Goal: Information Seeking & Learning: Learn about a topic

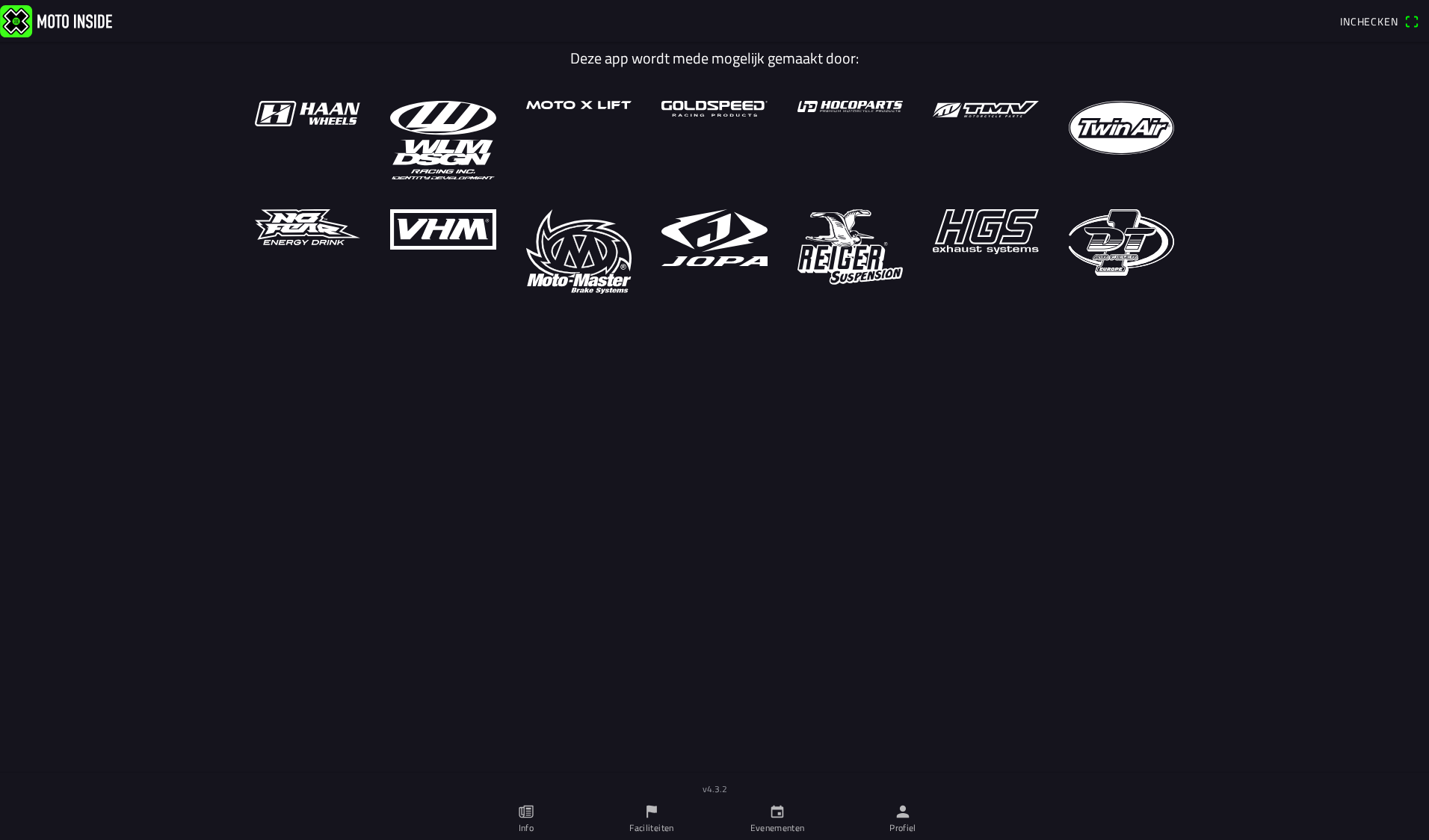
click at [775, 813] on icon "calendar" at bounding box center [778, 811] width 17 height 17
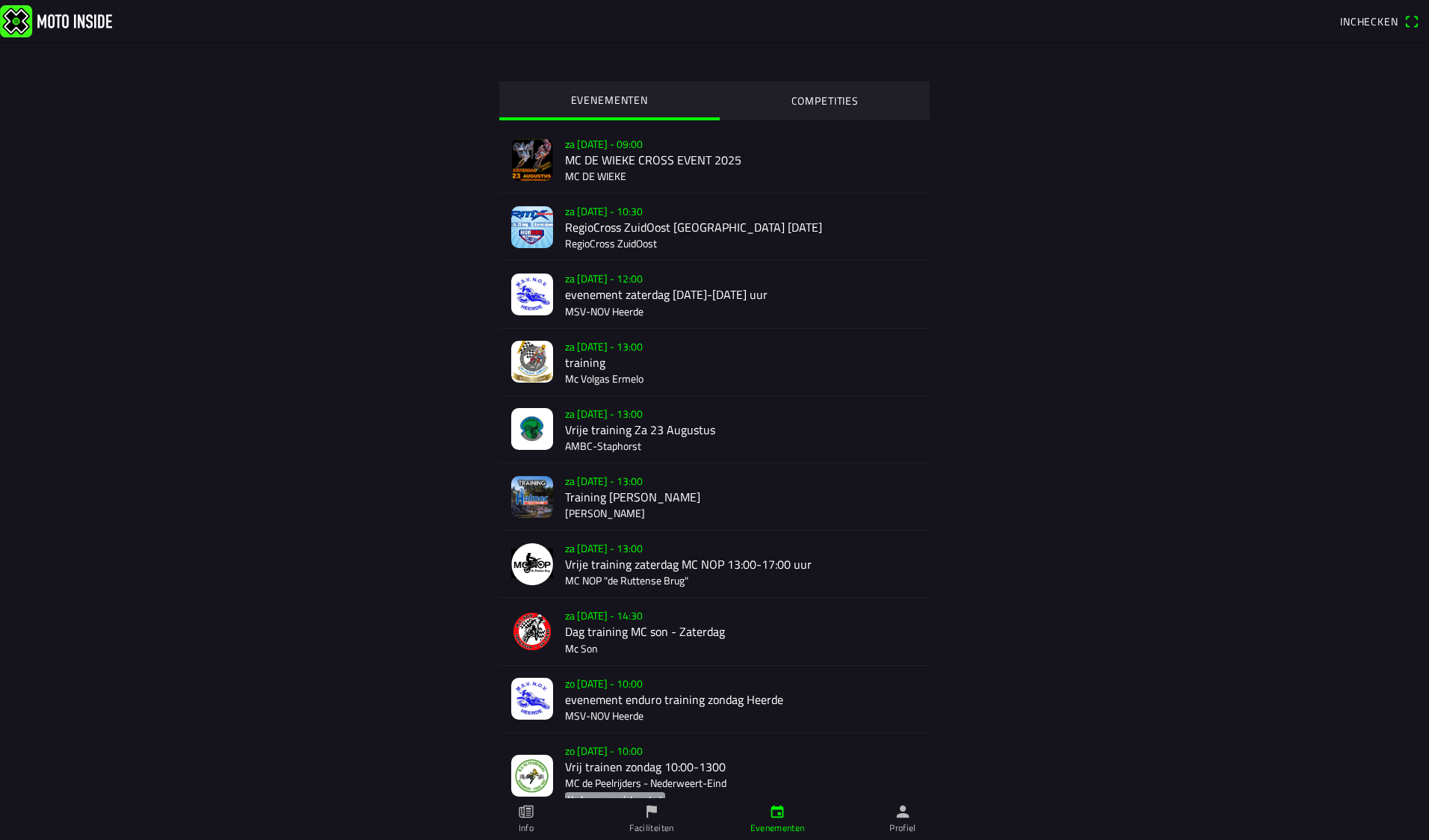
drag, startPoint x: 1400, startPoint y: 310, endPoint x: 1406, endPoint y: 272, distance: 38.5
click at [1403, 284] on main "EVENEMENTEN COMPETITIES za [DATE] - 09:00 MC DE WIEKE CROSS EVENT 2025 MC DE WI…" at bounding box center [714, 462] width 1429 height 798
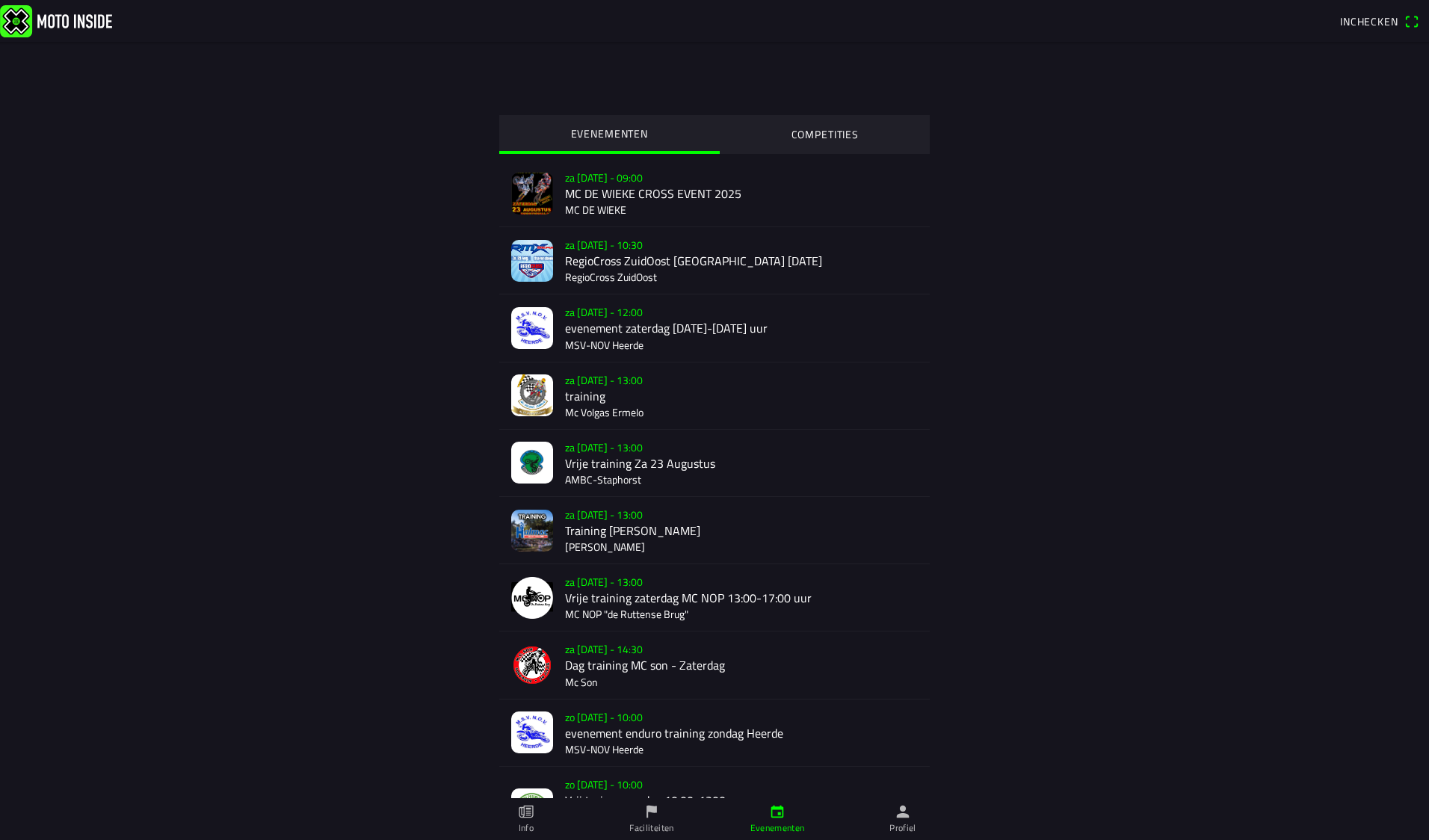
drag, startPoint x: 1416, startPoint y: 288, endPoint x: 1415, endPoint y: 278, distance: 10.0
click at [1415, 283] on main "EVENEMENTEN COMPETITIES za [DATE] - 09:00 MC DE WIEKE CROSS EVENT 2025 MC DE WI…" at bounding box center [714, 496] width 1429 height 798
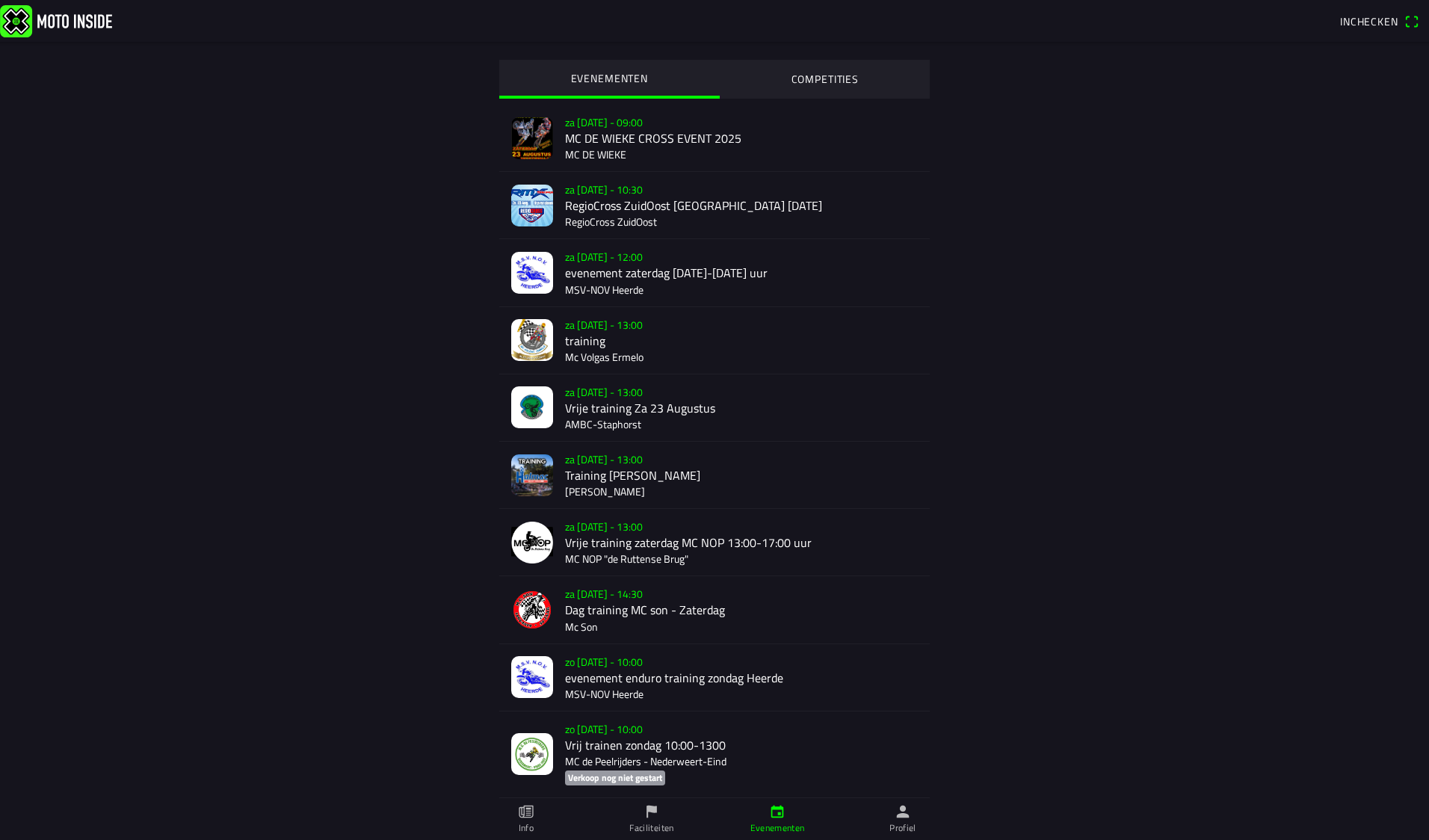
click at [1388, 793] on main "EVENEMENTEN COMPETITIES za [DATE] - 09:00 MC DE WIEKE CROSS EVENT 2025 MC DE WI…" at bounding box center [714, 441] width 1429 height 798
click at [791, 65] on button "COMPETITIES" at bounding box center [825, 78] width 211 height 38
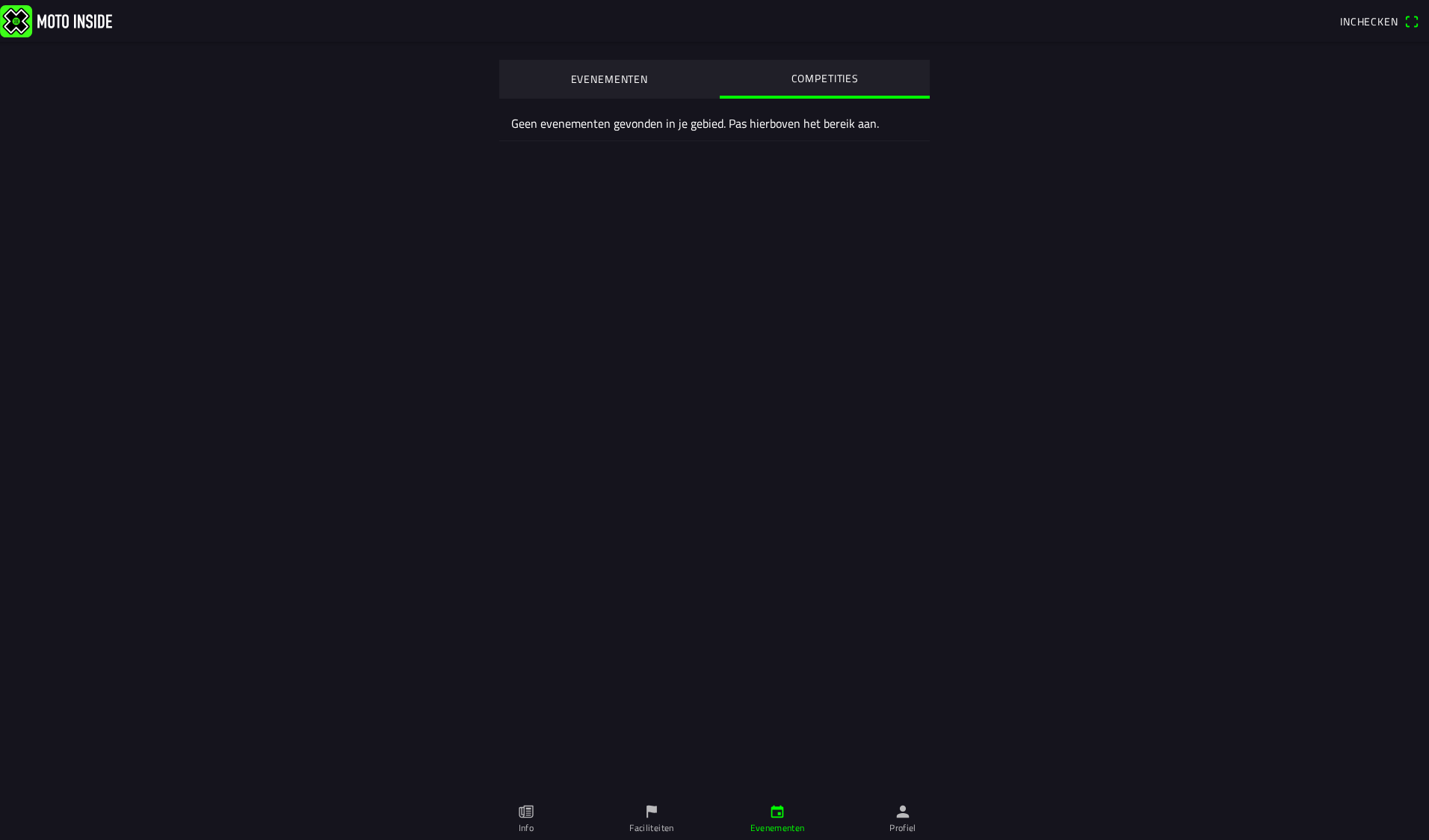
click at [658, 814] on icon "flag" at bounding box center [652, 811] width 17 height 17
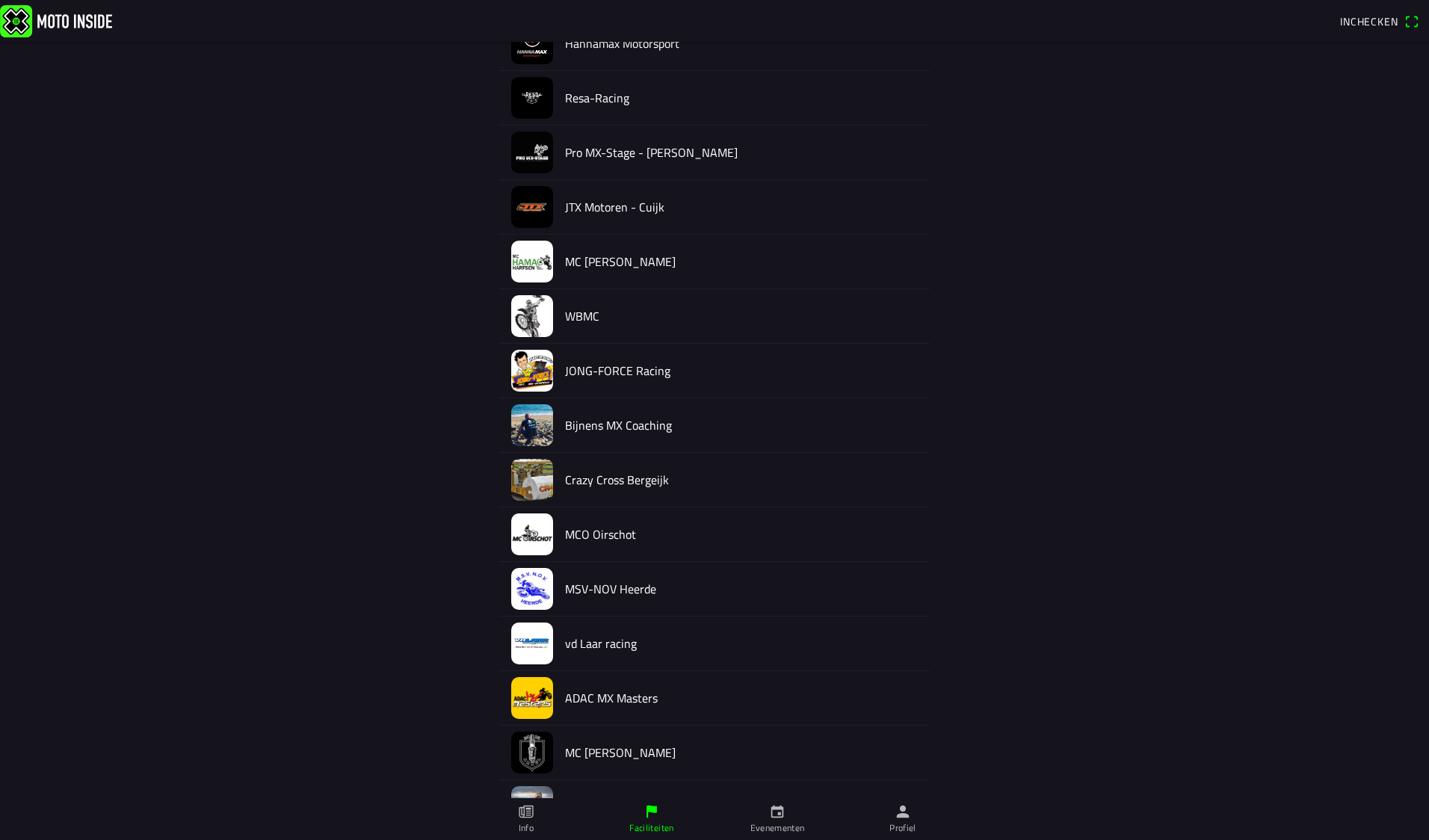
scroll to position [753, 0]
click at [640, 588] on h2 "MSV-NOV Heerde" at bounding box center [742, 588] width 353 height 14
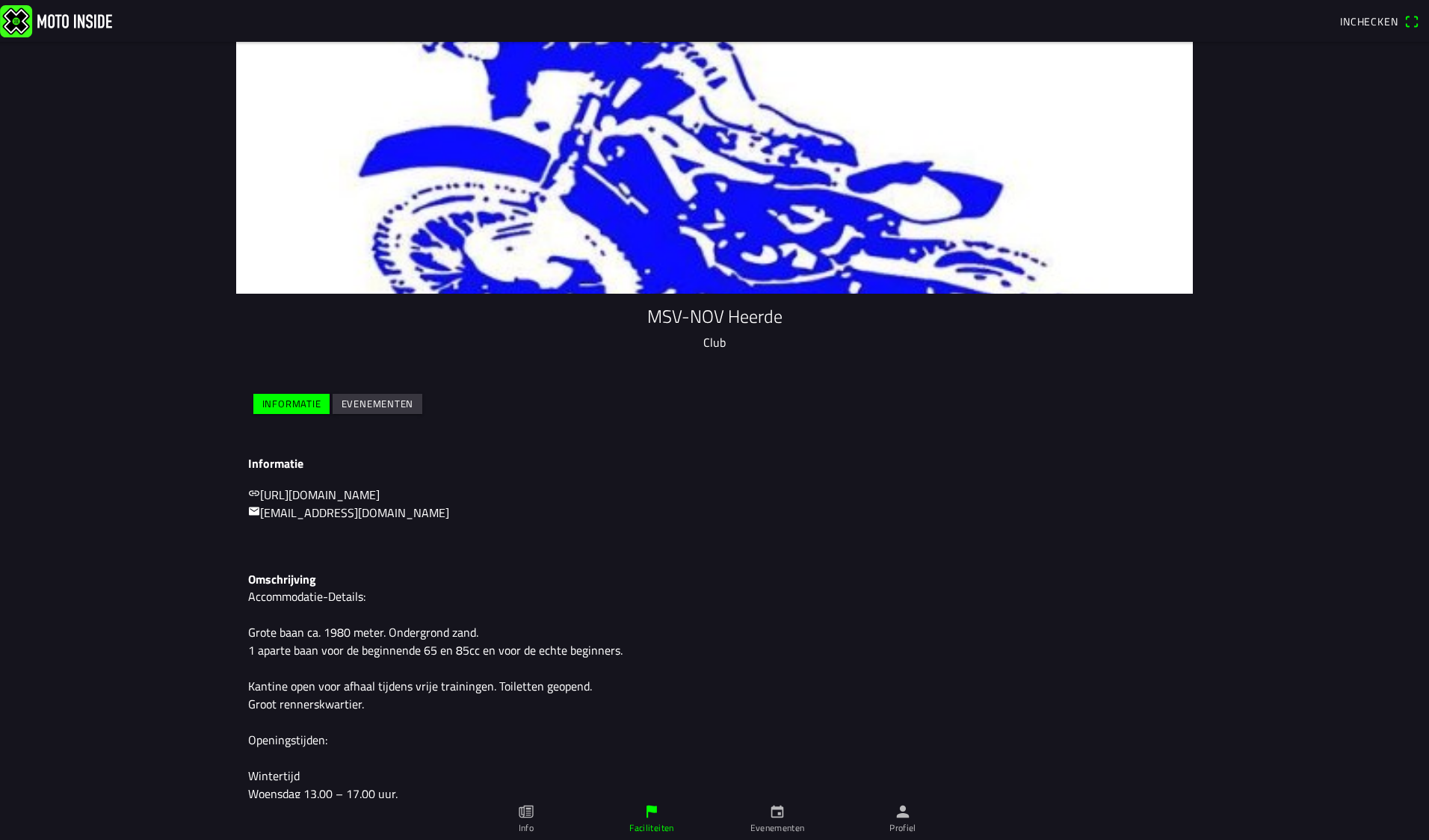
click at [0, 0] on slot "Evenementen" at bounding box center [0, 0] width 0 height 0
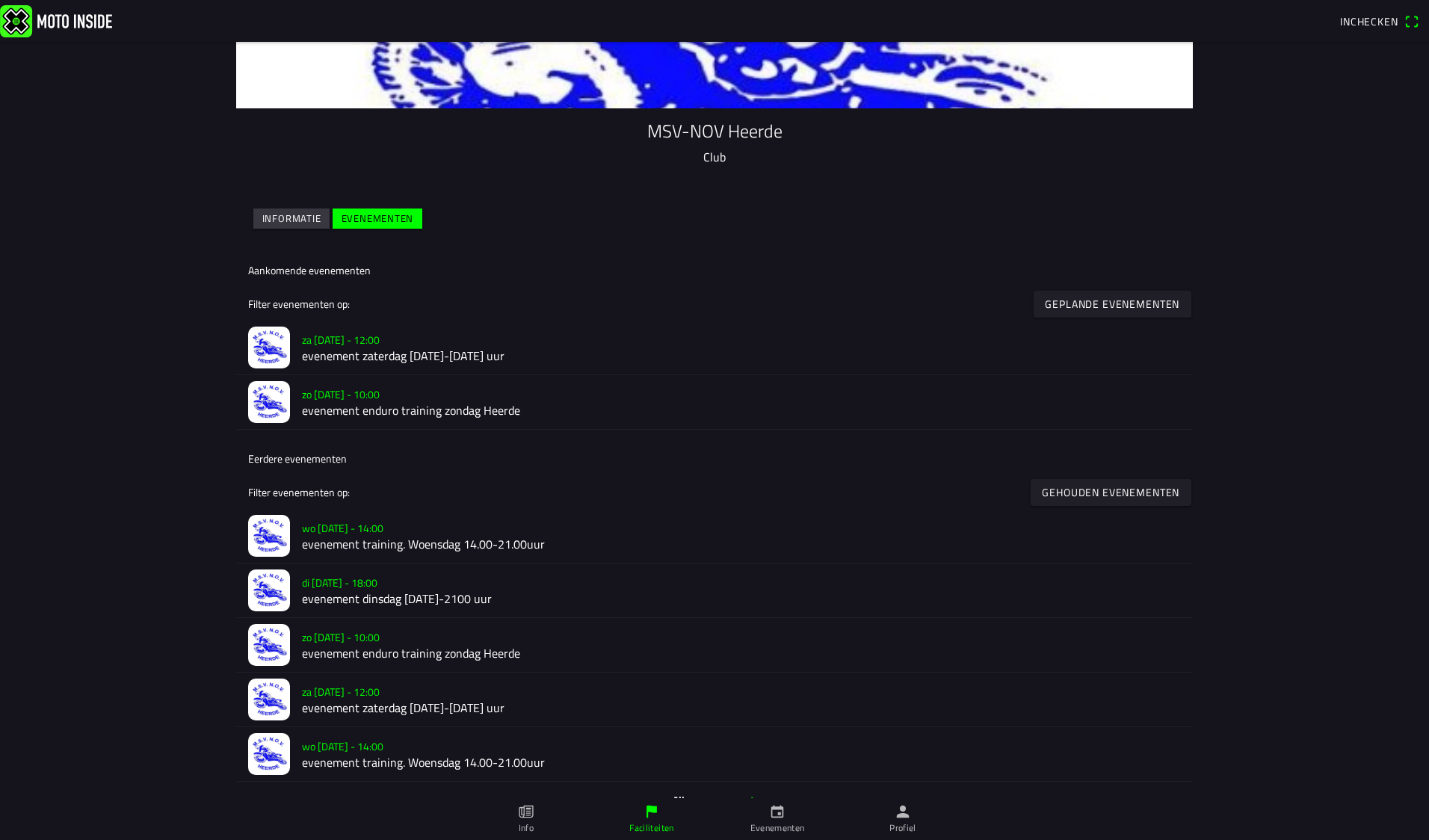
scroll to position [209, 0]
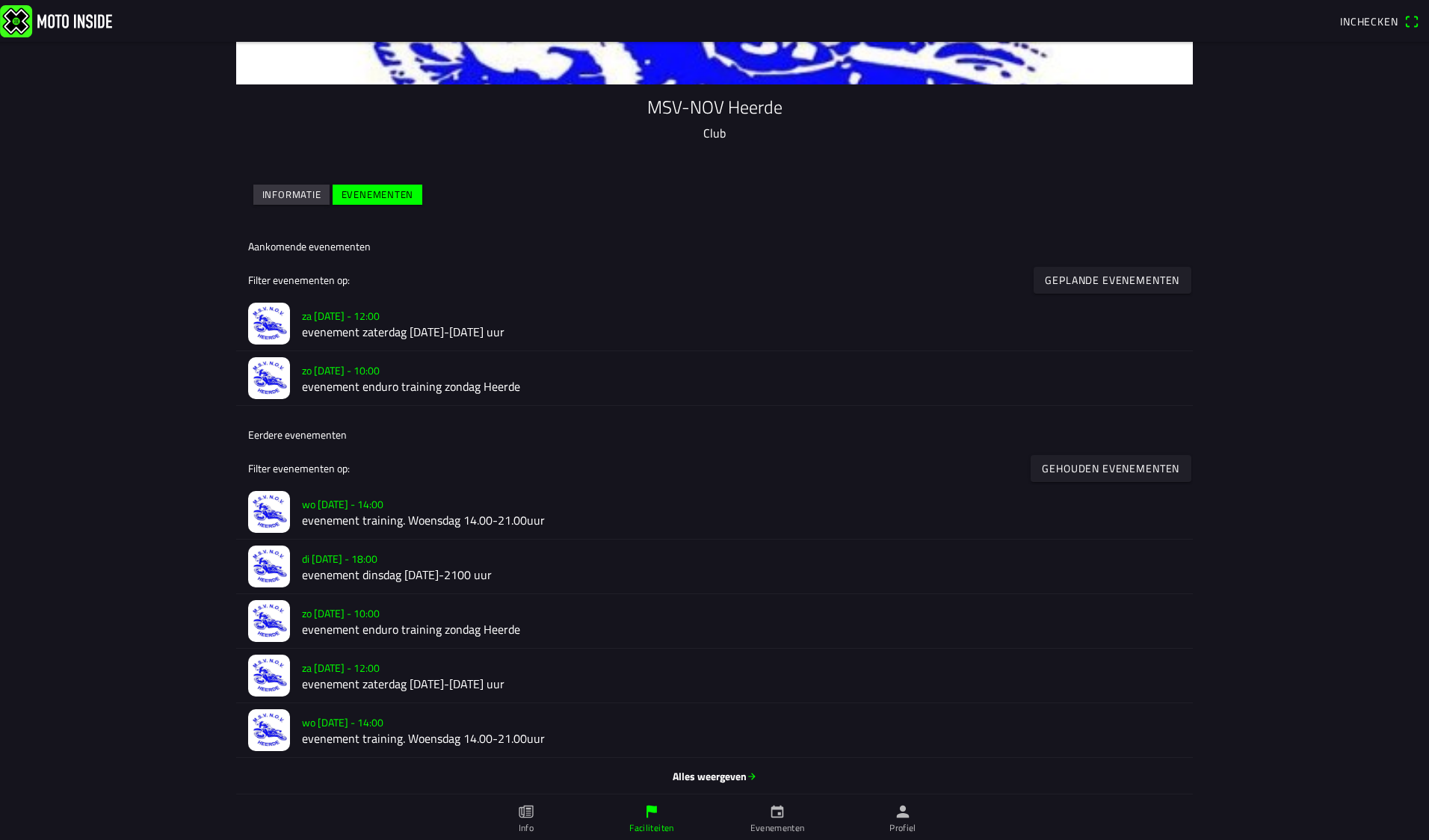
click at [730, 769] on span "Alles weergeven" at bounding box center [714, 776] width 933 height 16
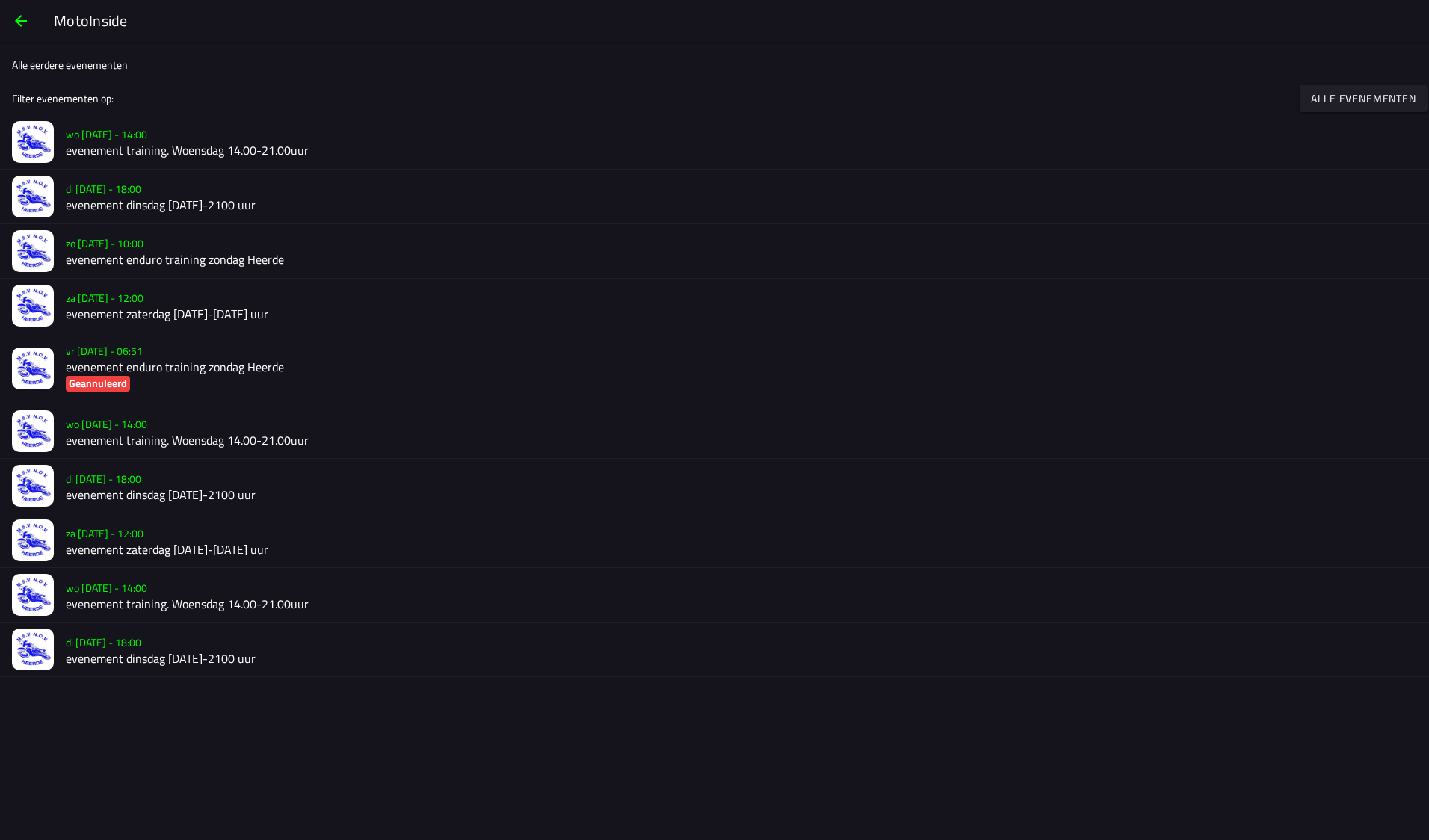
click at [1426, 557] on div "za [DATE] - 12:00 evenement zaterdag [DATE]-[DATE] uur" at bounding box center [747, 539] width 1363 height 53
